Goal: Information Seeking & Learning: Learn about a topic

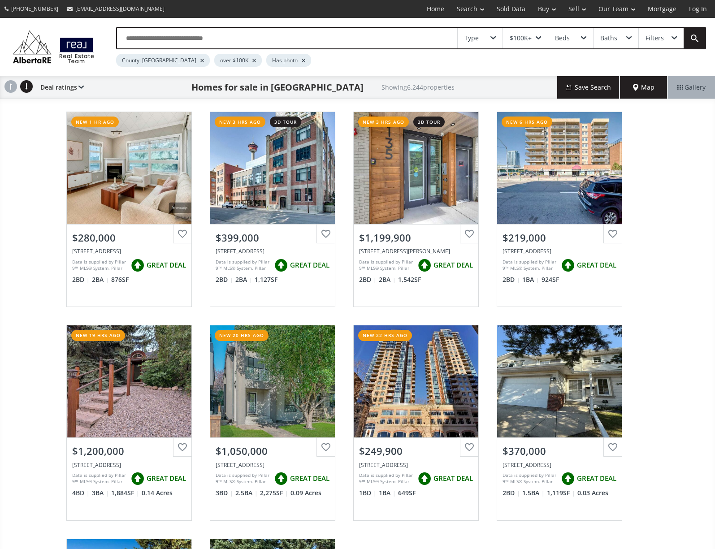
scroll to position [156, 0]
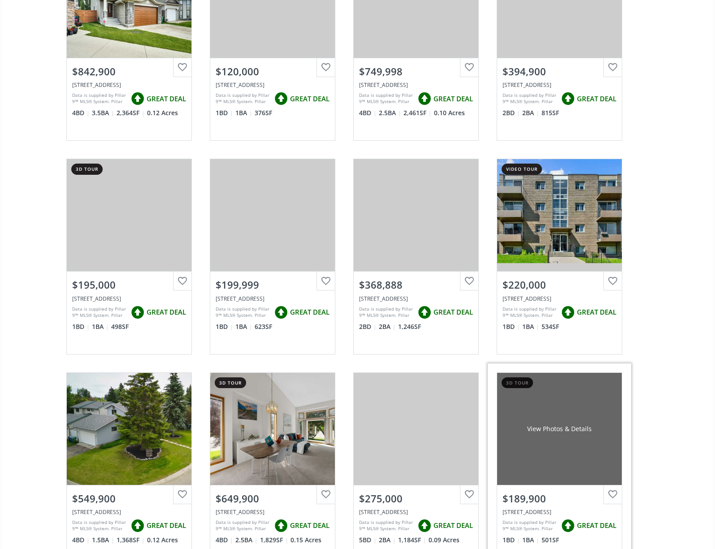
scroll to position [1940, 0]
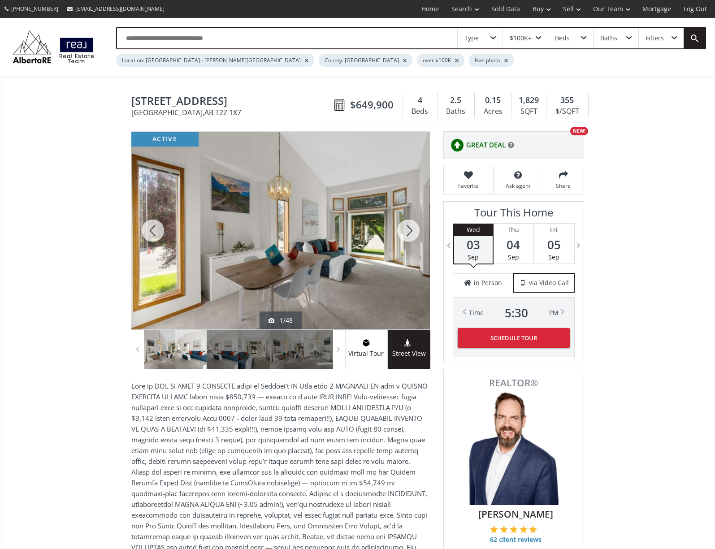
click at [189, 355] on div at bounding box center [190, 349] width 31 height 39
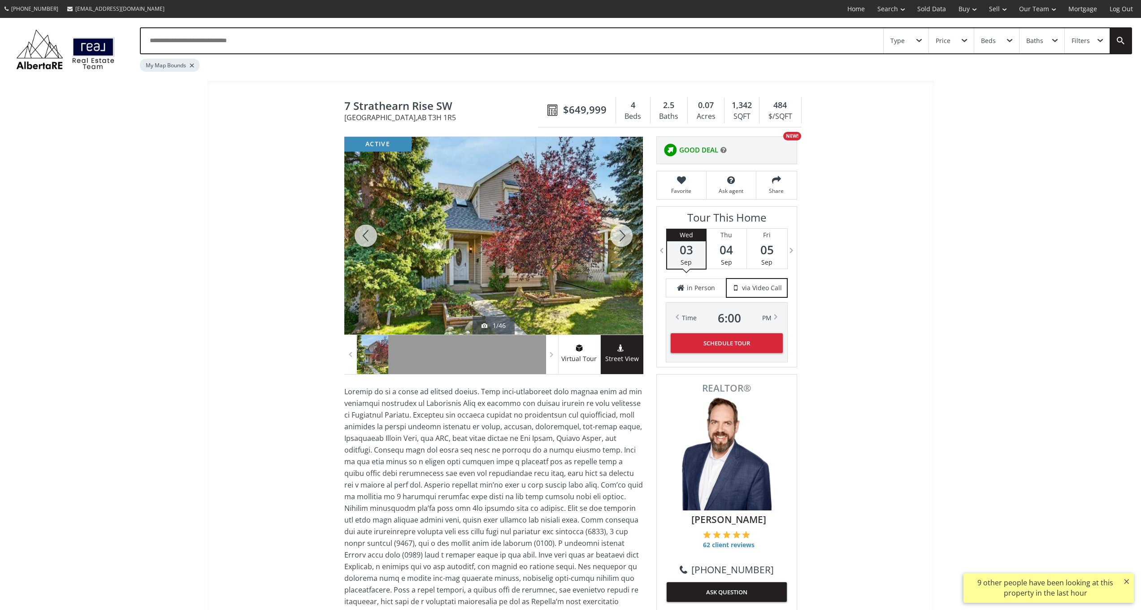
click at [621, 231] on div at bounding box center [621, 236] width 43 height 198
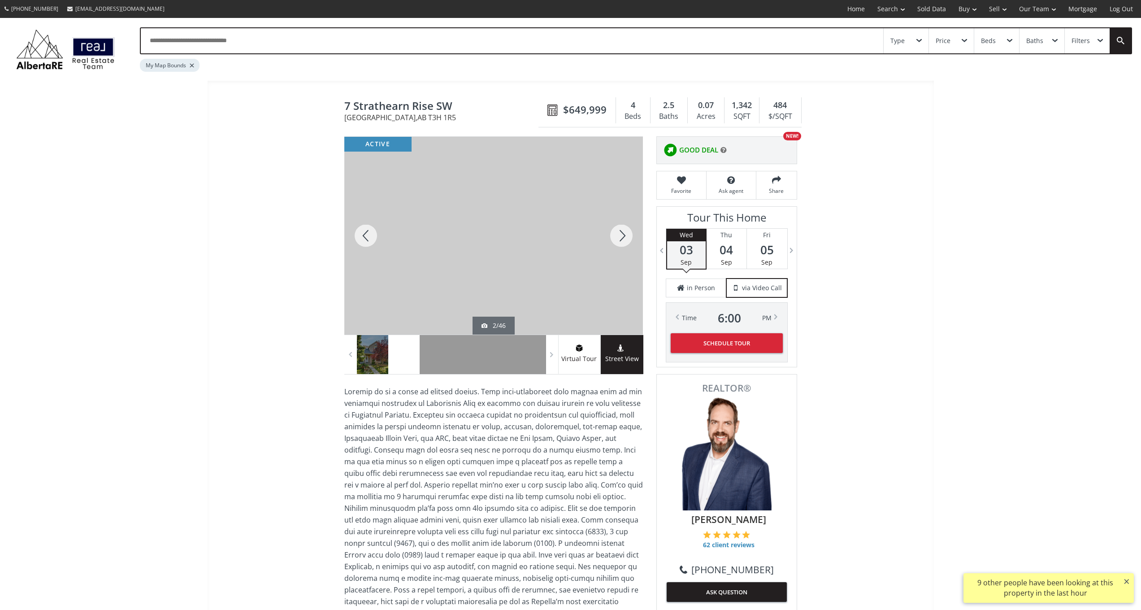
click at [621, 231] on div at bounding box center [621, 236] width 43 height 198
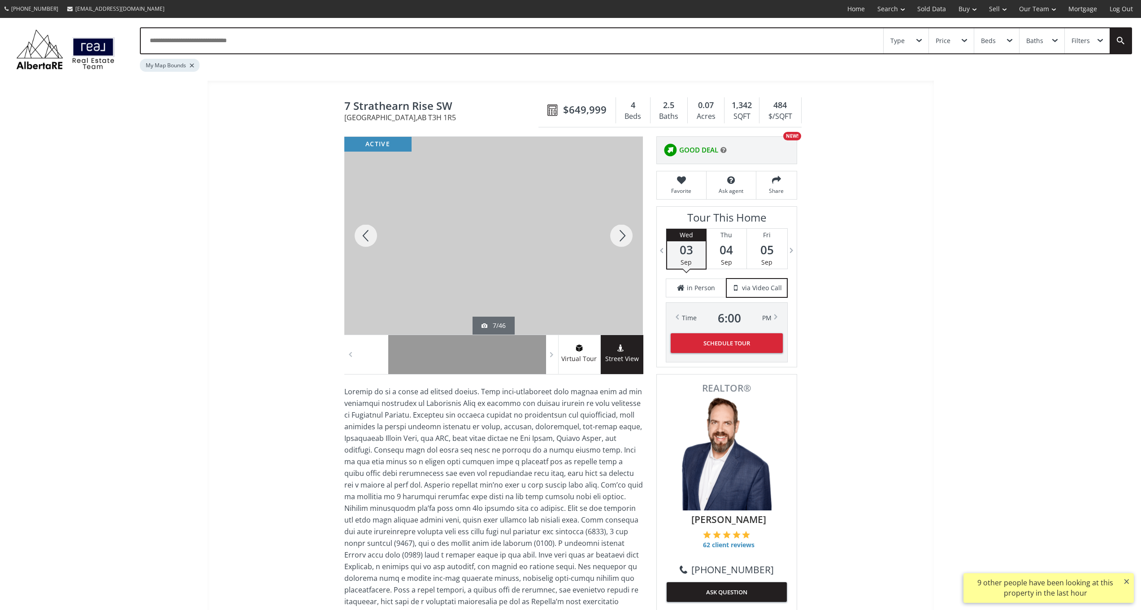
click at [621, 231] on div at bounding box center [621, 236] width 43 height 198
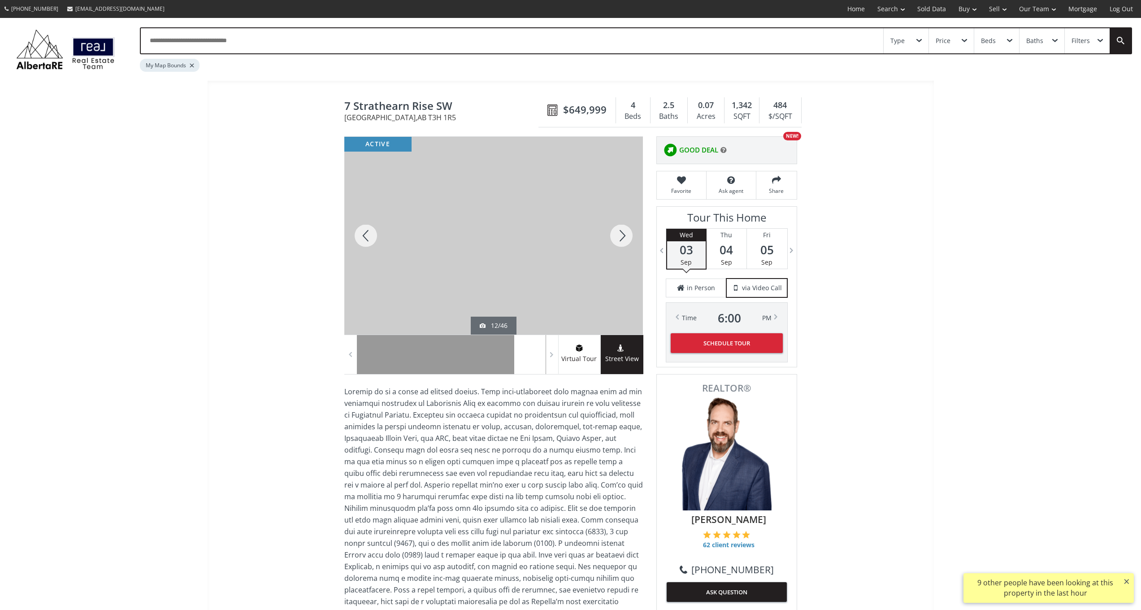
click at [621, 231] on div at bounding box center [621, 236] width 43 height 198
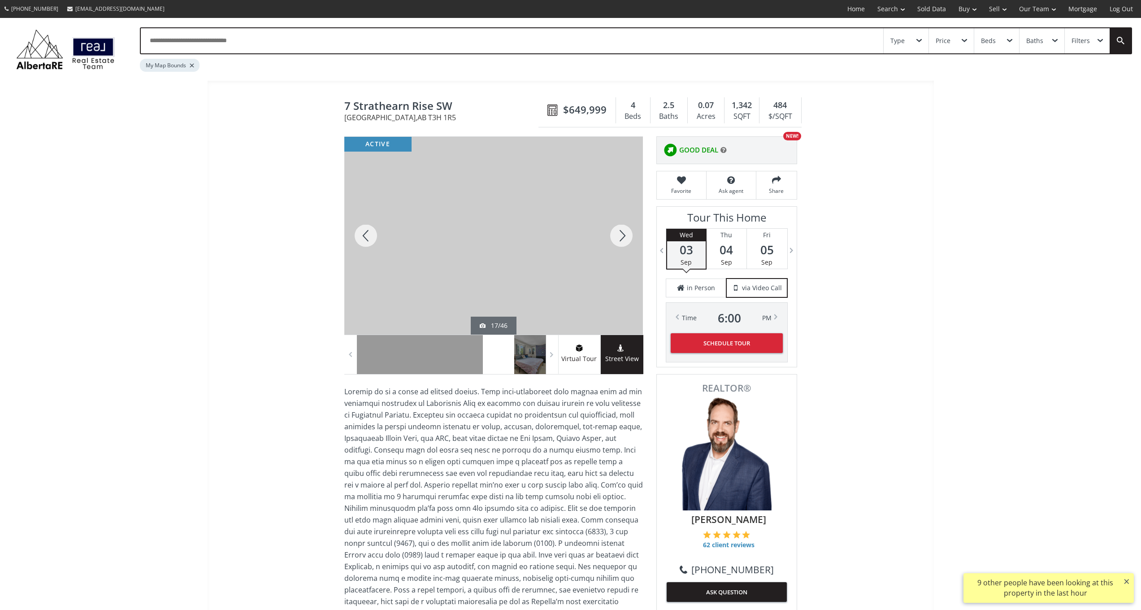
click at [621, 231] on div at bounding box center [621, 236] width 43 height 198
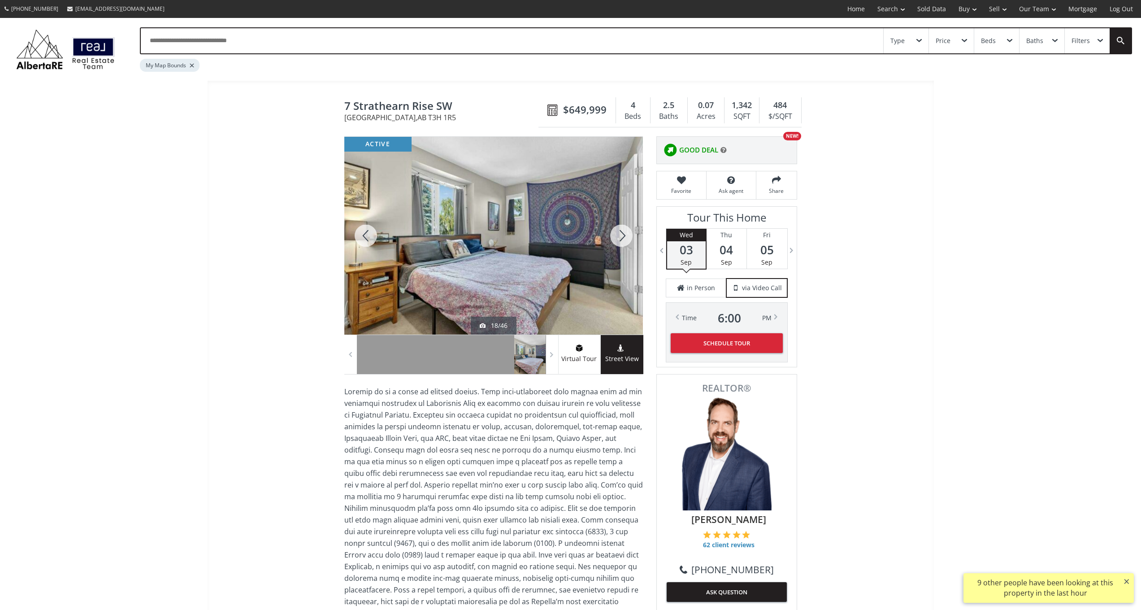
click at [621, 231] on div at bounding box center [621, 236] width 43 height 198
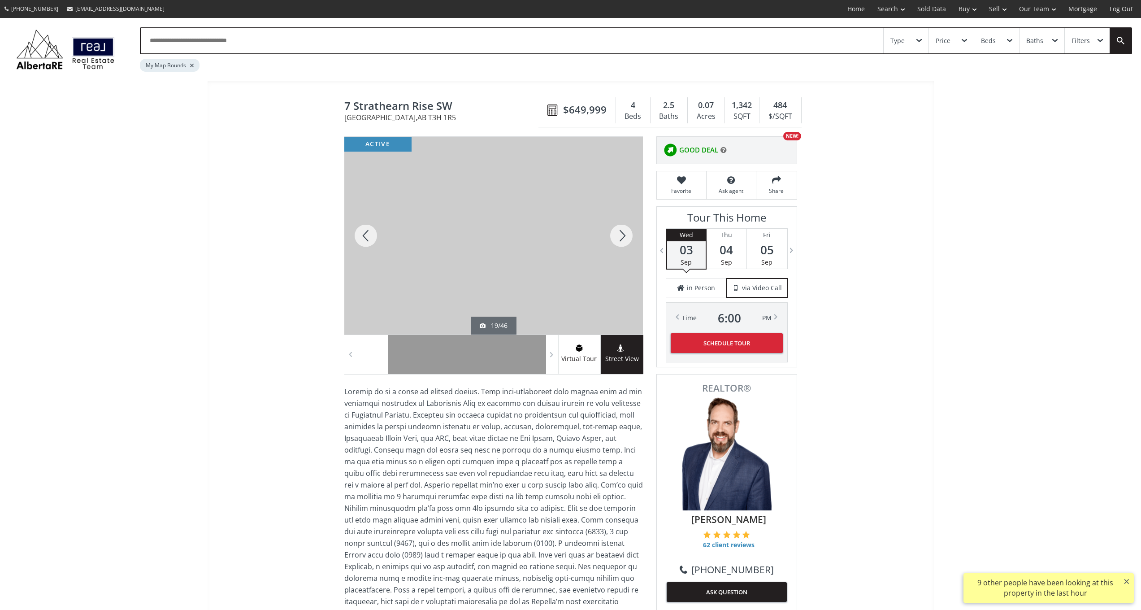
click at [621, 231] on div at bounding box center [621, 236] width 43 height 198
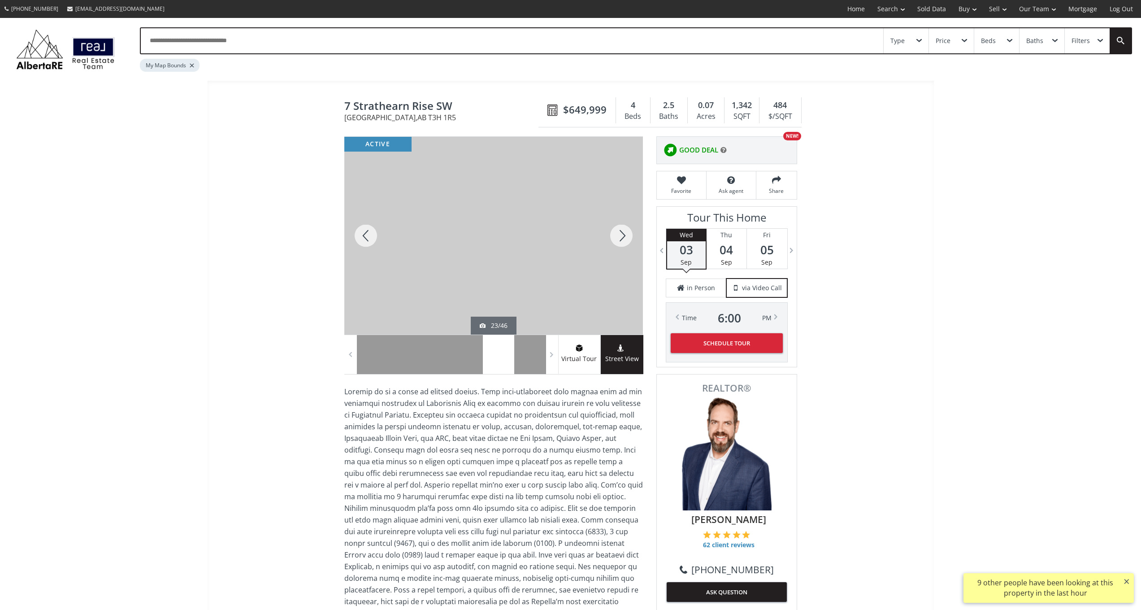
click at [621, 231] on div at bounding box center [621, 236] width 43 height 198
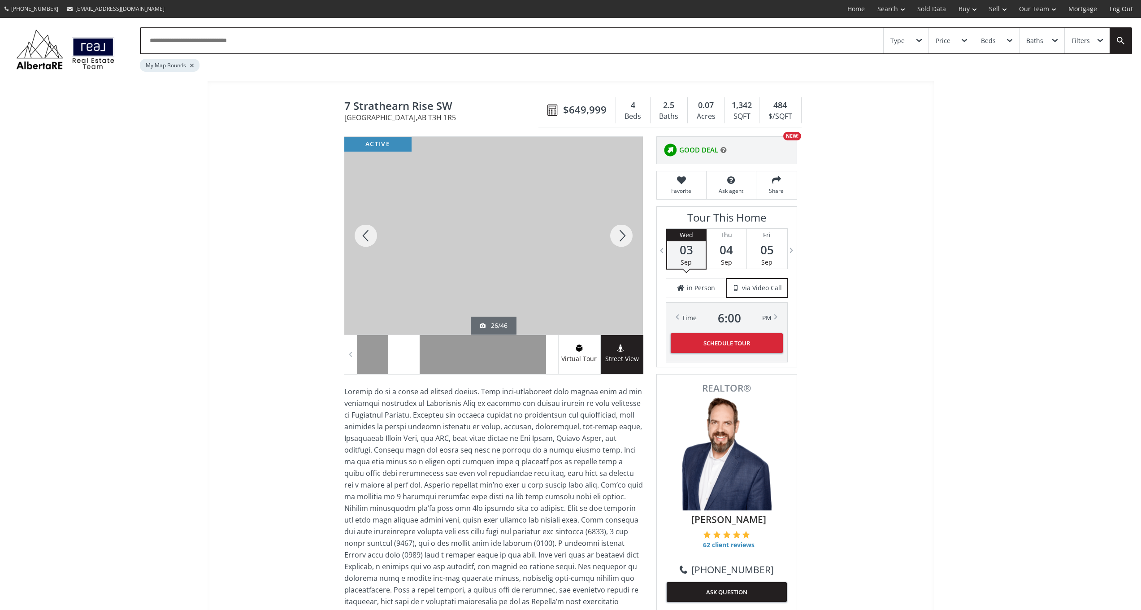
click at [548, 361] on span at bounding box center [551, 353] width 9 height 13
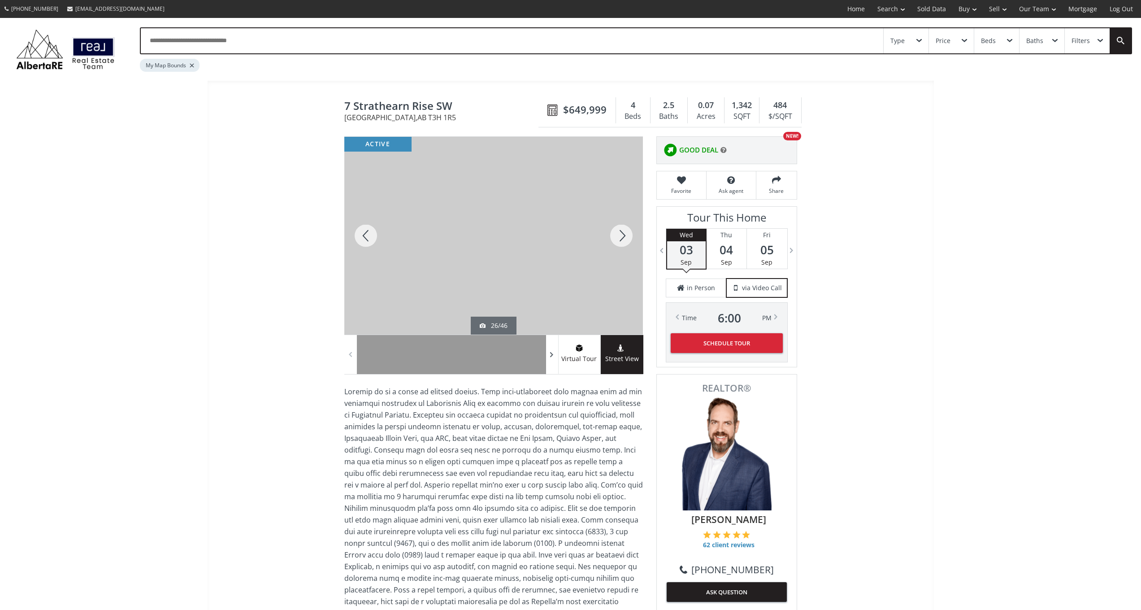
click at [548, 361] on span at bounding box center [551, 353] width 9 height 13
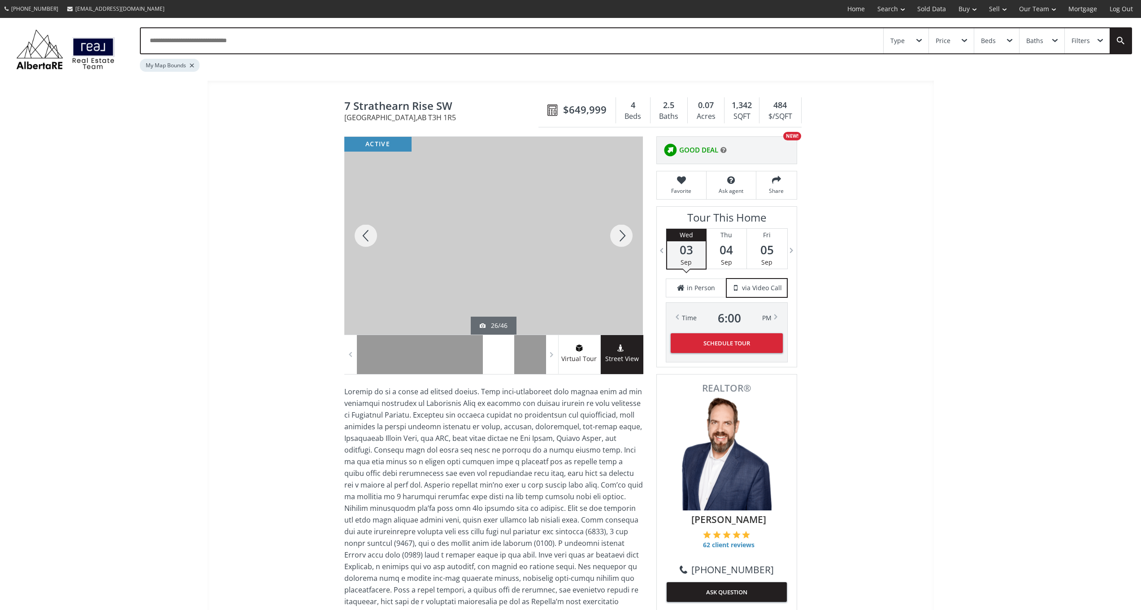
click at [505, 357] on div at bounding box center [498, 354] width 31 height 39
click at [524, 359] on div at bounding box center [529, 354] width 31 height 39
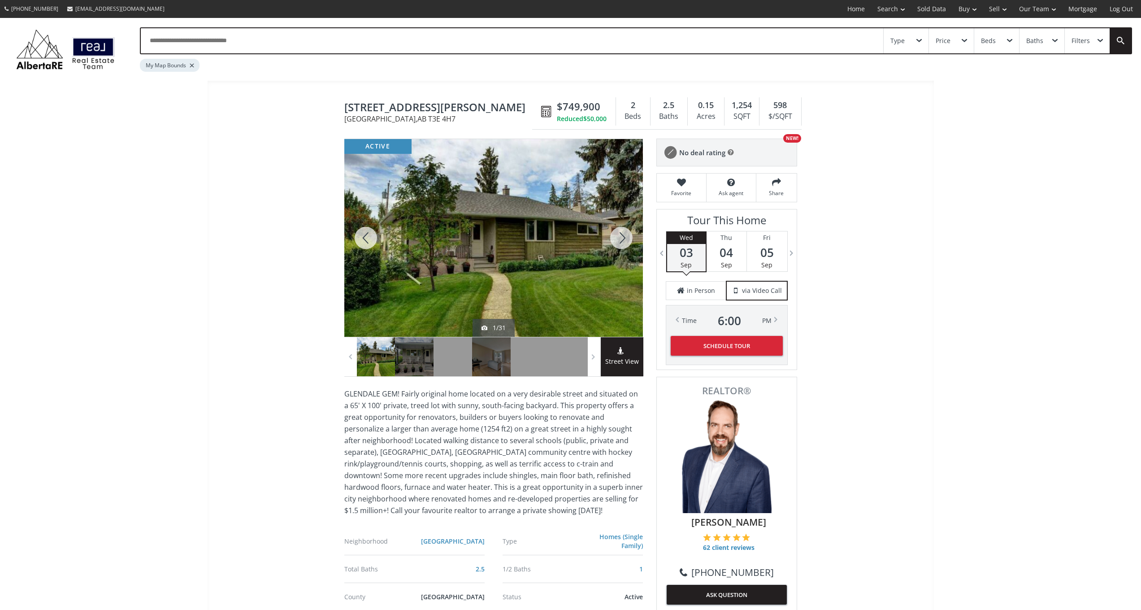
click at [617, 239] on div at bounding box center [621, 238] width 43 height 198
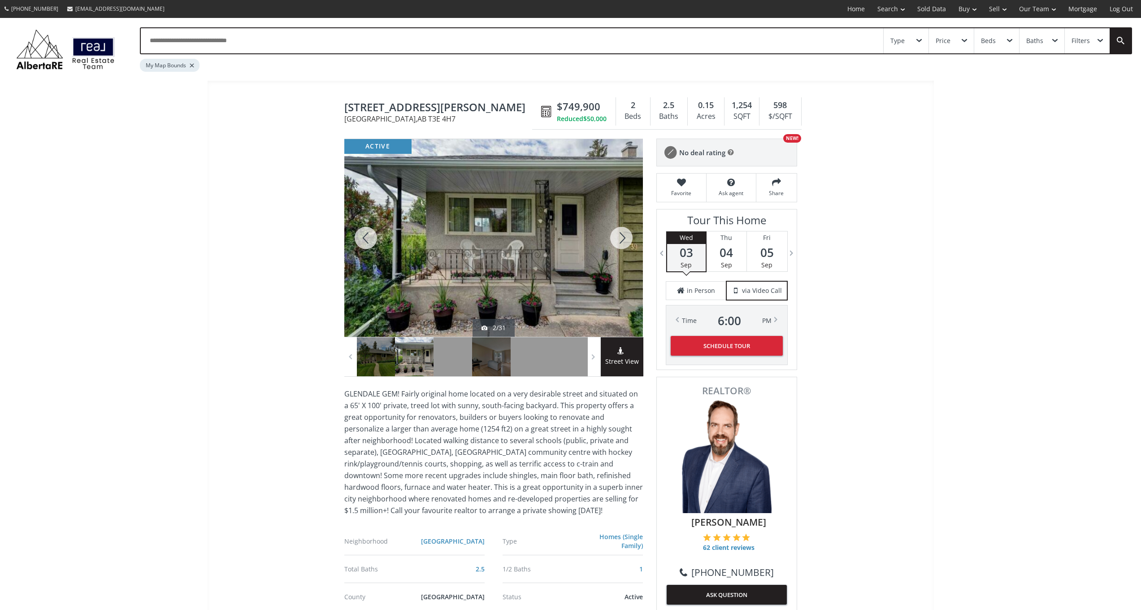
click at [617, 239] on div at bounding box center [621, 238] width 43 height 198
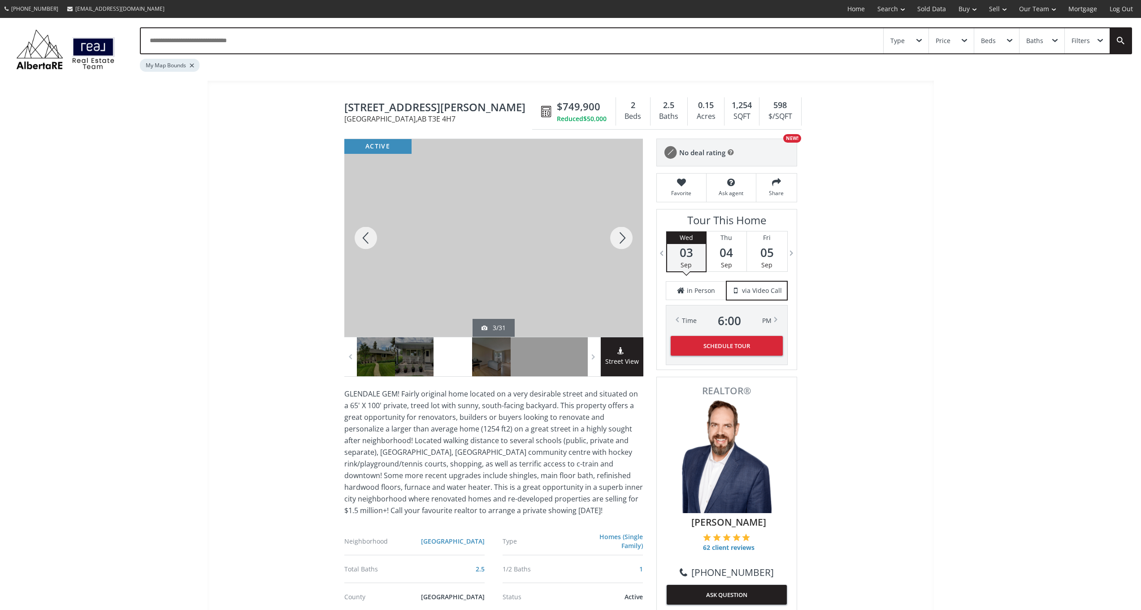
click at [617, 239] on div at bounding box center [621, 238] width 43 height 198
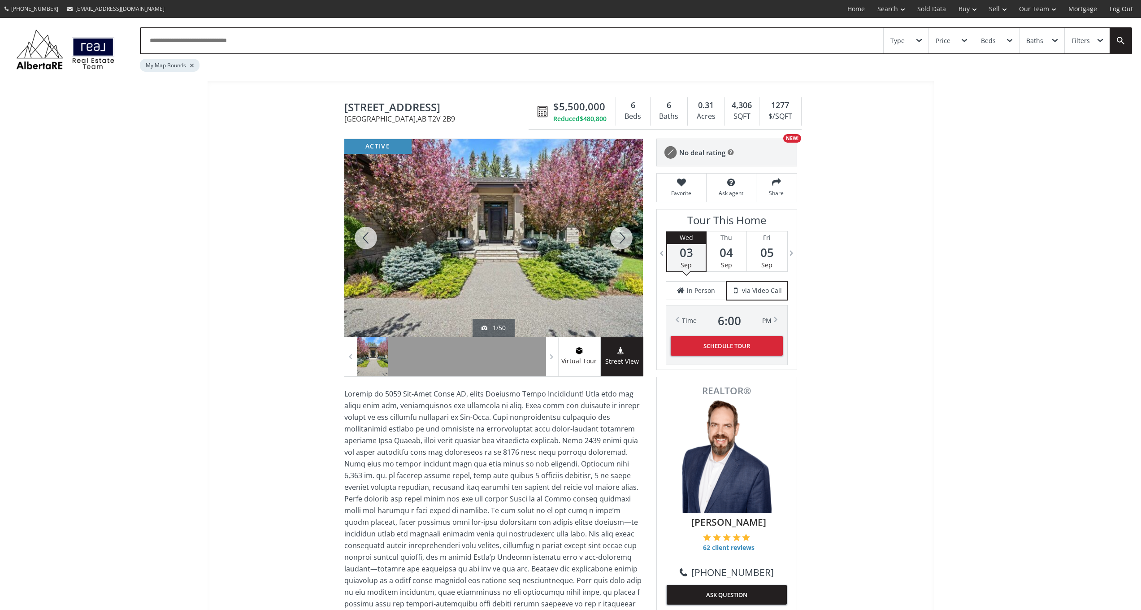
click at [620, 236] on div at bounding box center [621, 238] width 43 height 198
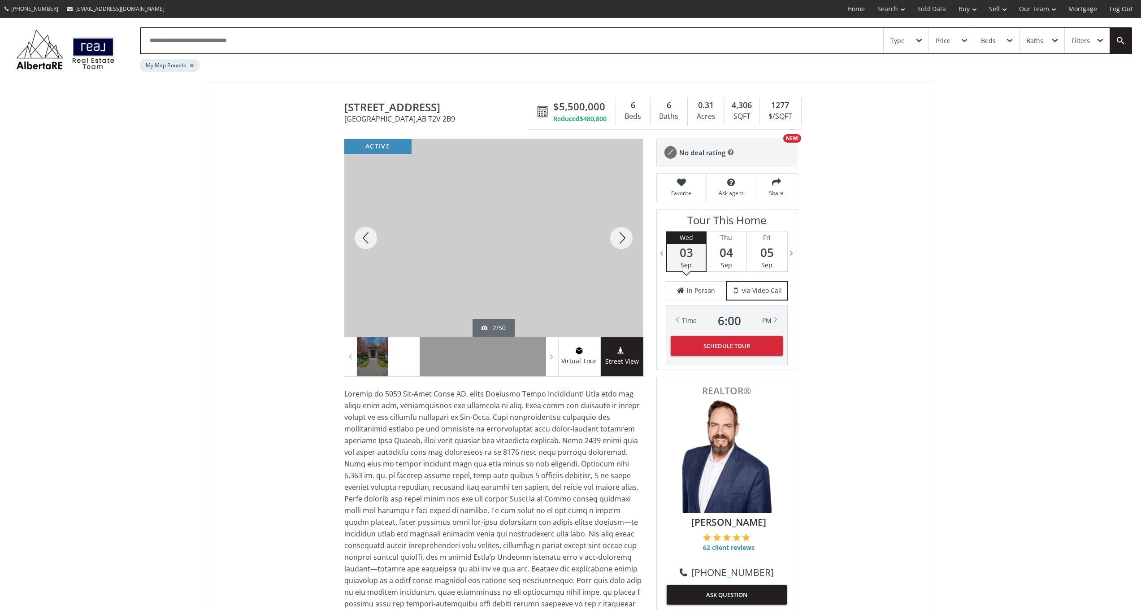
click at [619, 236] on div at bounding box center [621, 238] width 43 height 198
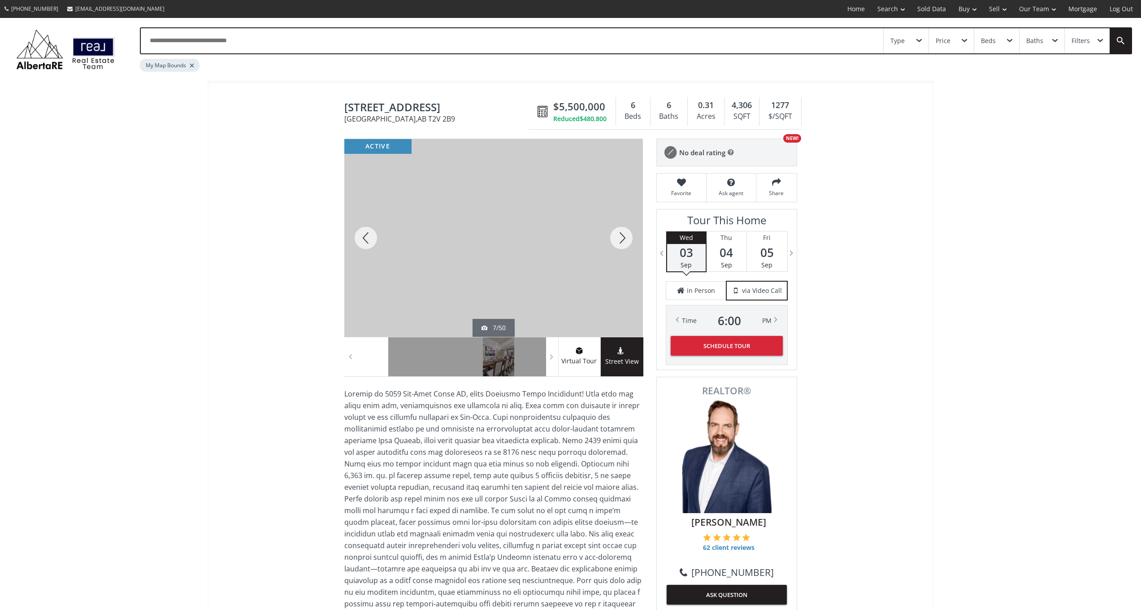
click at [619, 236] on div at bounding box center [621, 238] width 43 height 198
click at [618, 237] on div at bounding box center [621, 238] width 43 height 198
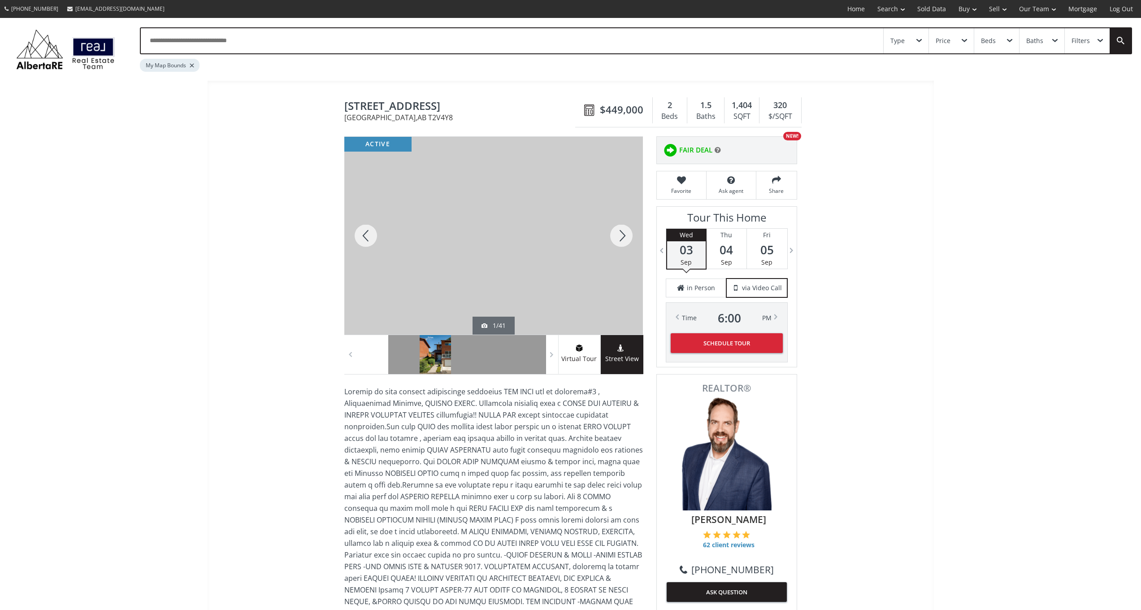
click at [441, 357] on div at bounding box center [435, 354] width 31 height 39
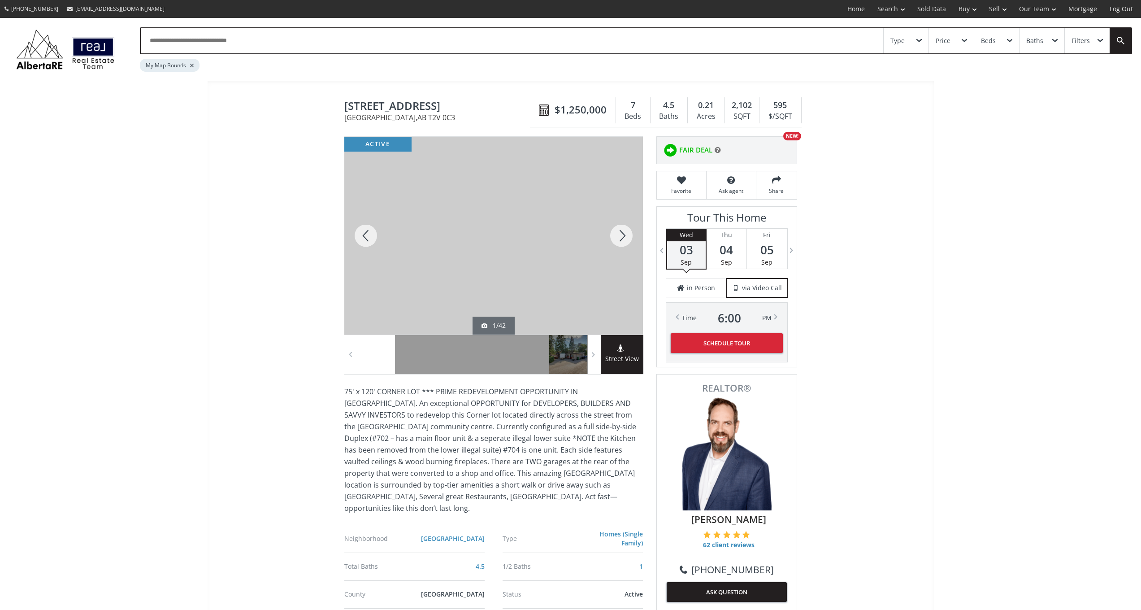
click at [620, 242] on div at bounding box center [621, 236] width 43 height 198
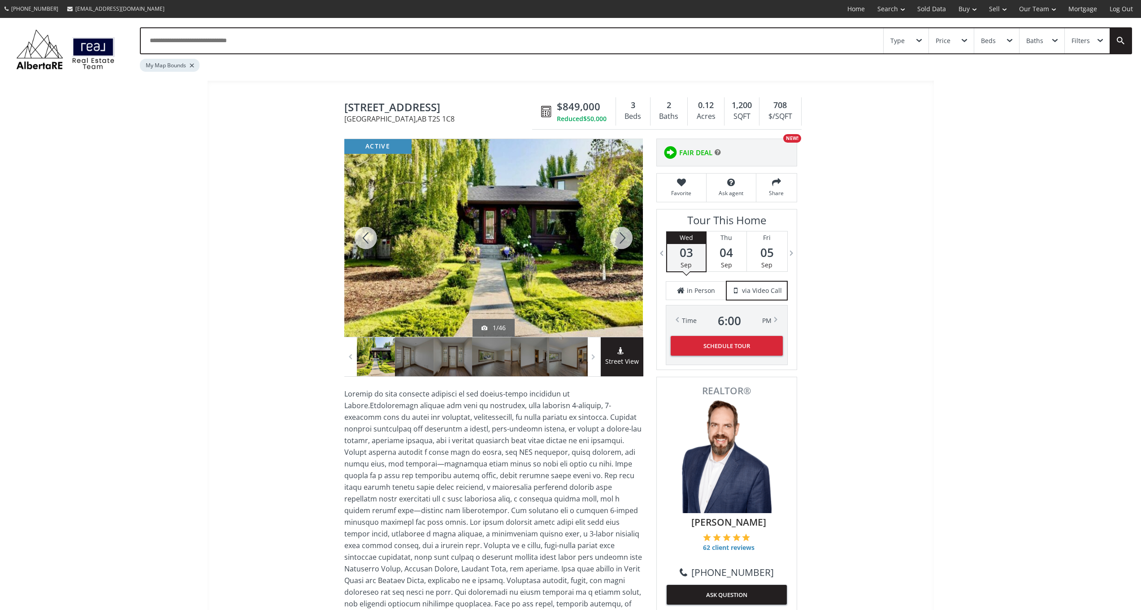
click at [620, 240] on div at bounding box center [621, 238] width 43 height 198
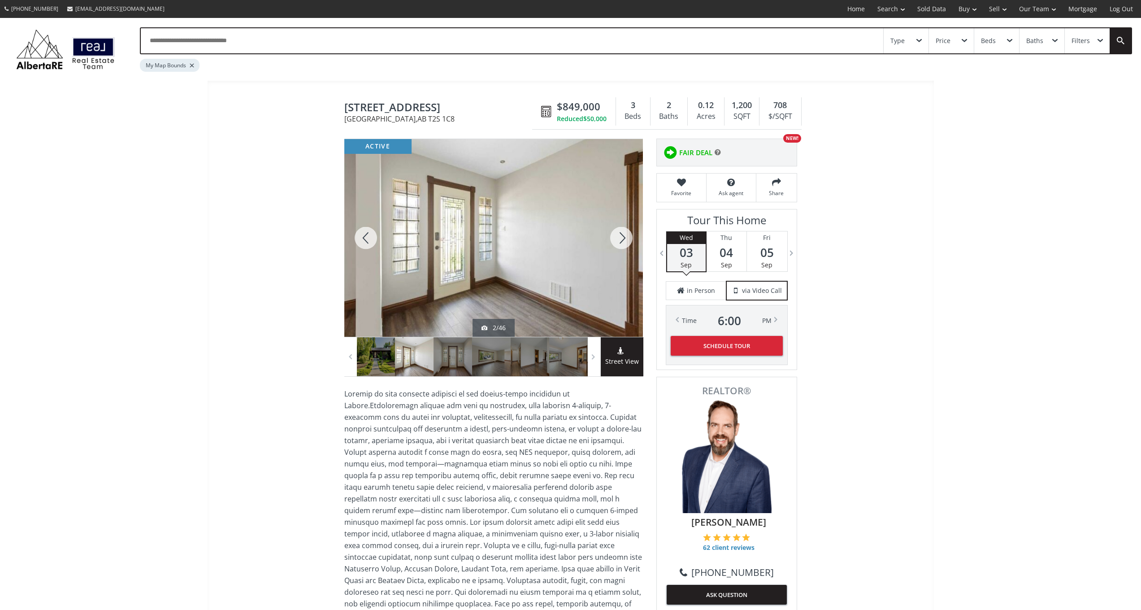
click at [620, 240] on div at bounding box center [621, 238] width 43 height 198
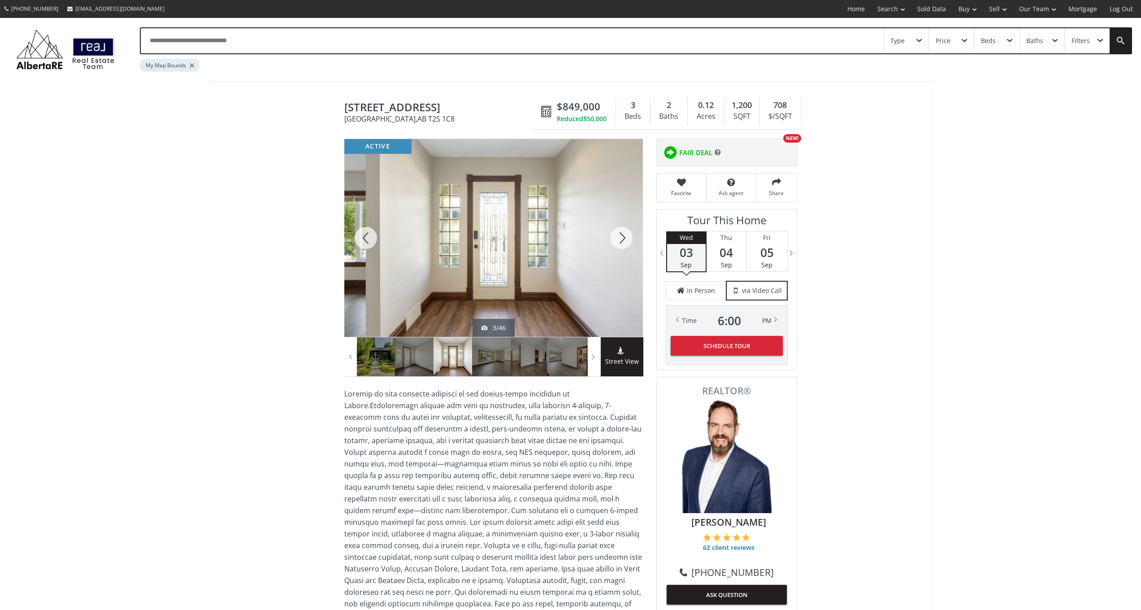
click at [620, 240] on div at bounding box center [621, 238] width 43 height 198
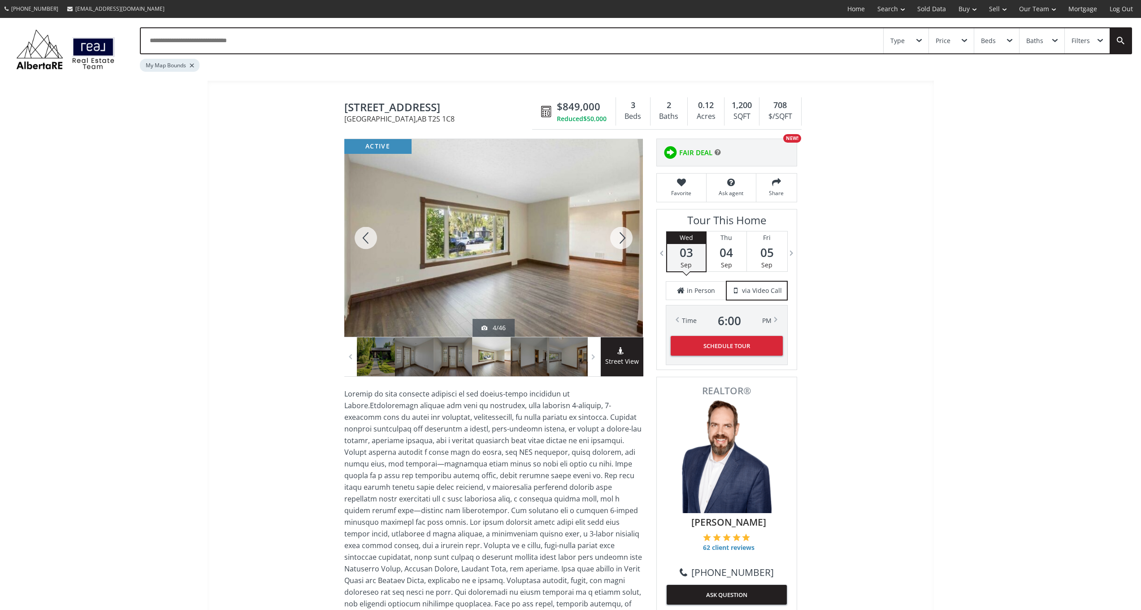
click at [620, 240] on div at bounding box center [621, 238] width 43 height 198
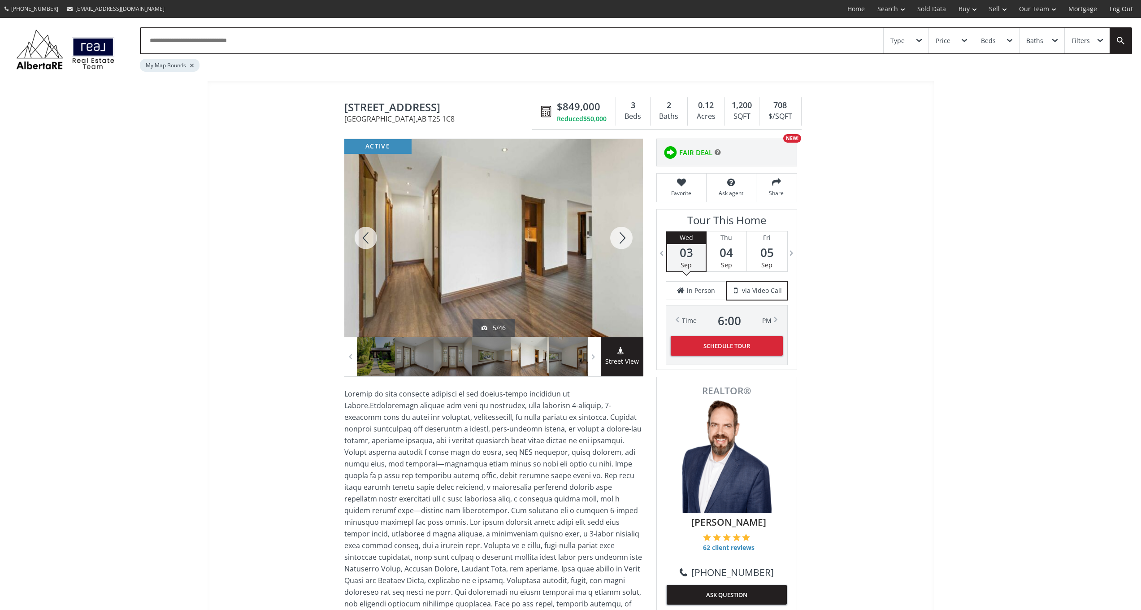
click at [620, 240] on div at bounding box center [621, 238] width 43 height 198
